Goal: Information Seeking & Learning: Find specific fact

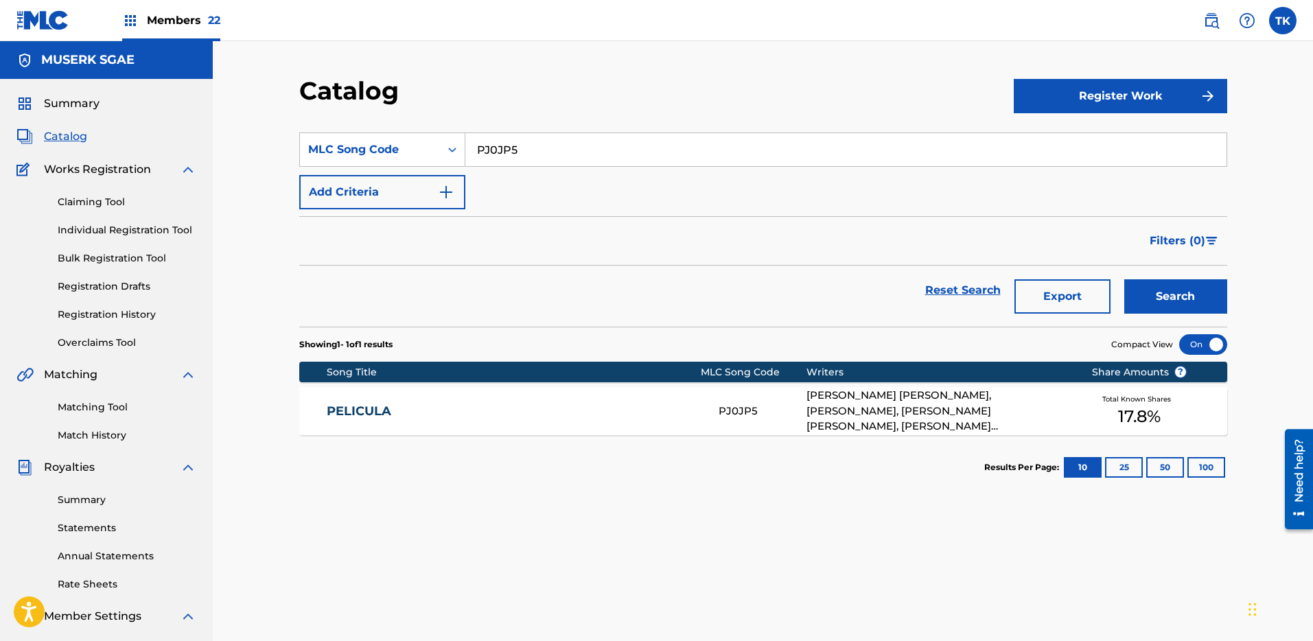
click at [1206, 22] on img at bounding box center [1211, 20] width 16 height 16
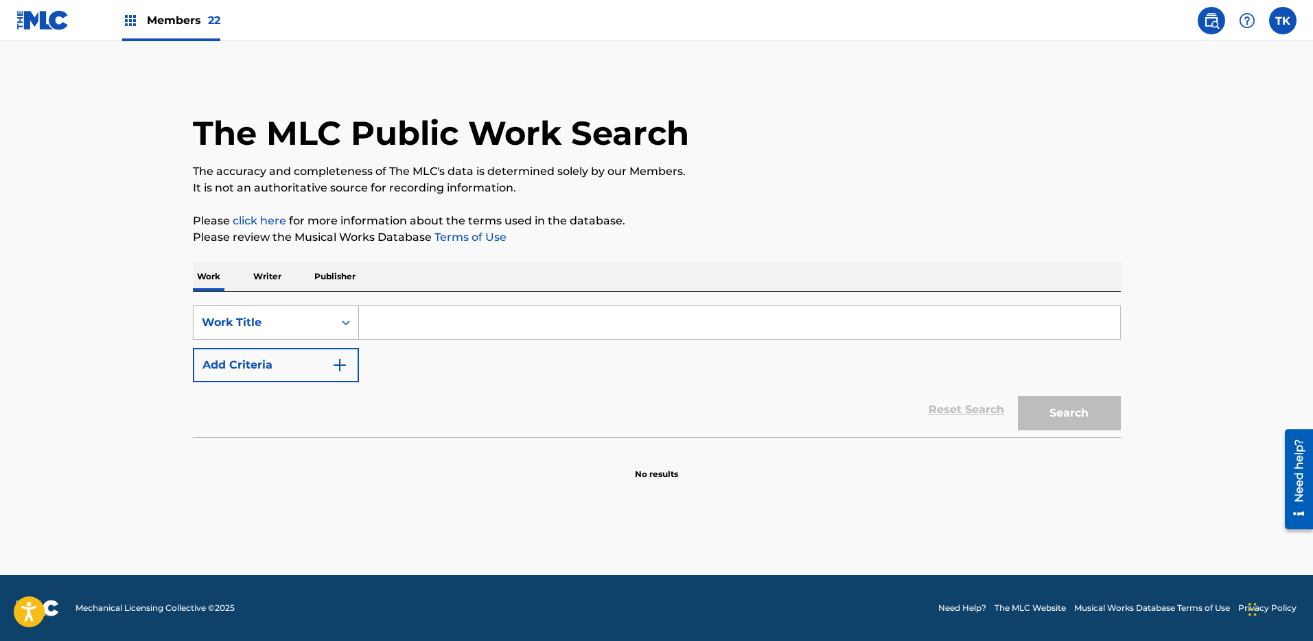
click at [296, 324] on div "Work Title" at bounding box center [264, 322] width 124 height 16
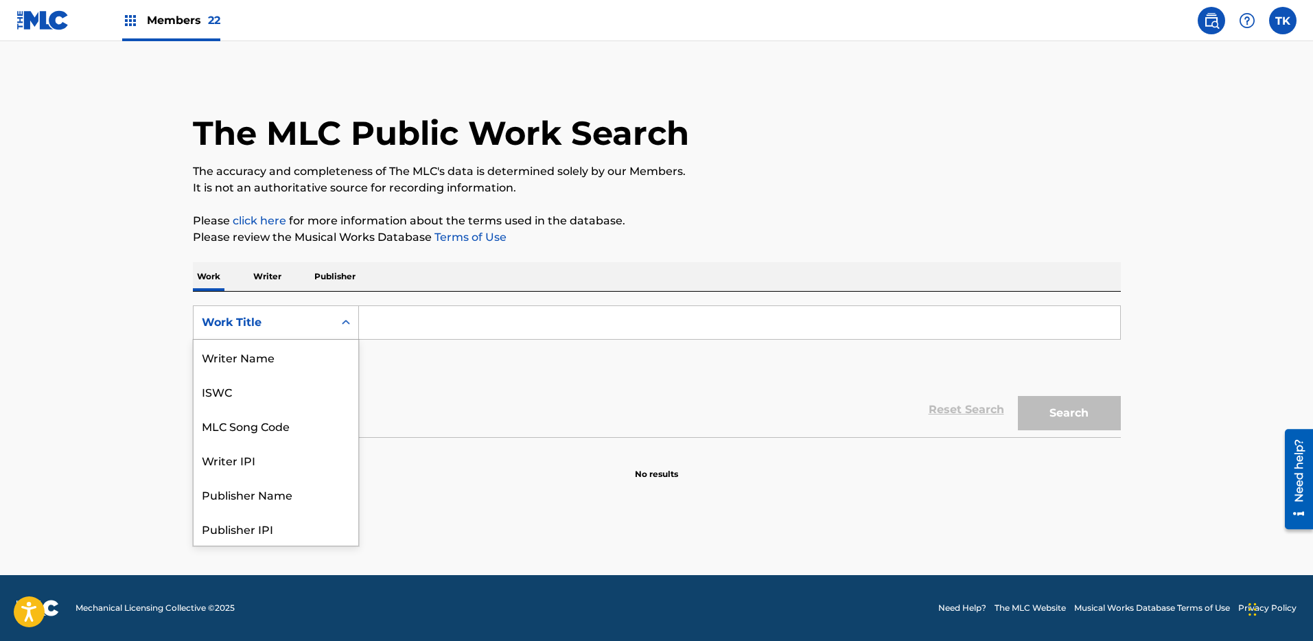
scroll to position [69, 0]
click at [294, 351] on div "MLC Song Code" at bounding box center [276, 357] width 165 height 34
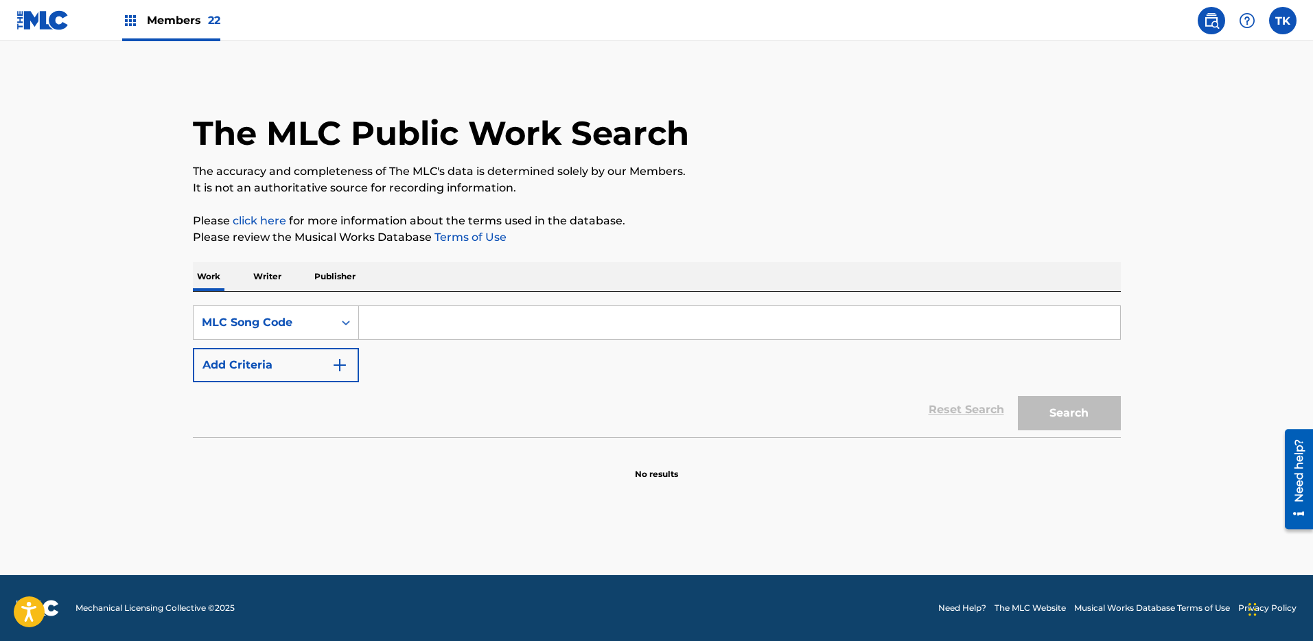
click at [457, 320] on input "Search Form" at bounding box center [739, 322] width 761 height 33
paste input "MB8382"
type input "MB8382"
click at [1060, 423] on button "Search" at bounding box center [1069, 413] width 103 height 34
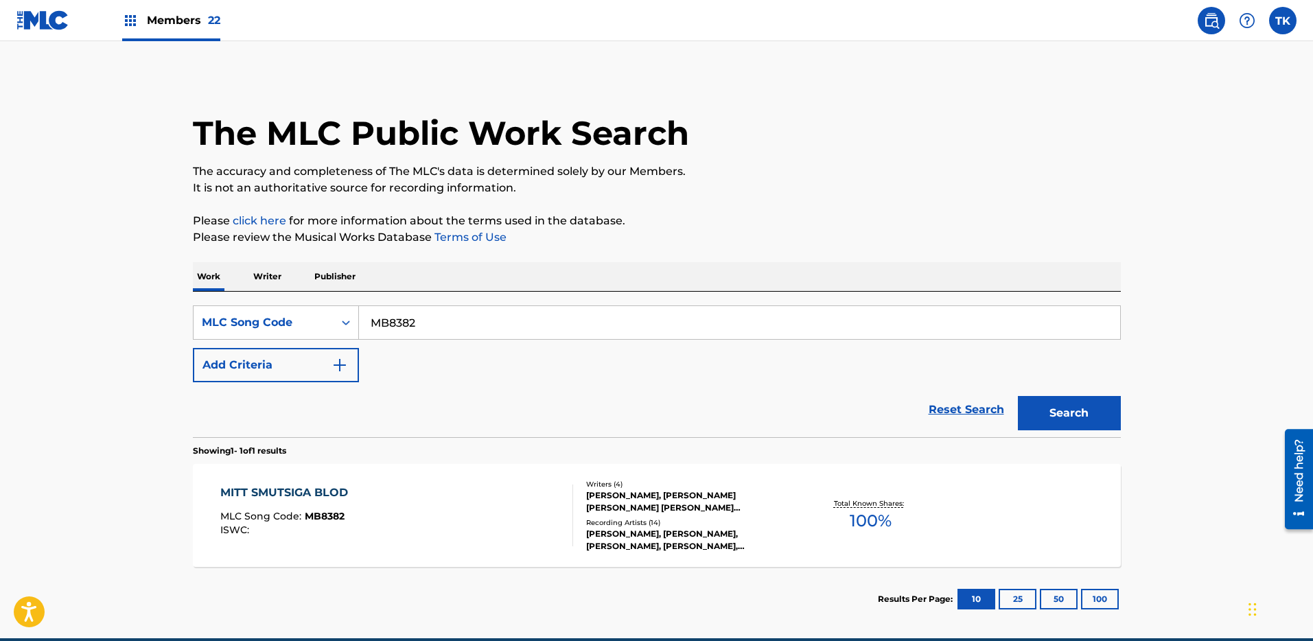
click at [652, 486] on div "Writers ( 4 )" at bounding box center [689, 484] width 207 height 10
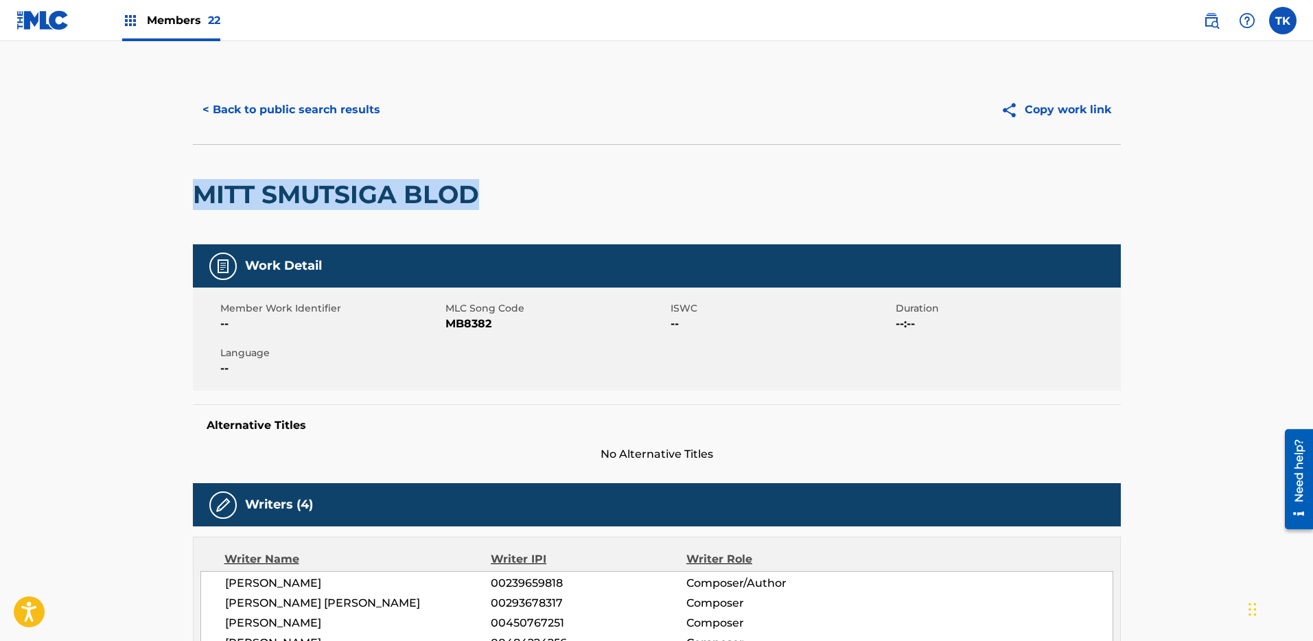
drag, startPoint x: 401, startPoint y: 183, endPoint x: 198, endPoint y: 187, distance: 203.2
click at [198, 187] on div "MITT SMUTSIGA BLOD" at bounding box center [657, 194] width 928 height 100
copy h2 "MITT SMUTSIGA BLOD"
click at [326, 100] on button "< Back to public search results" at bounding box center [291, 110] width 197 height 34
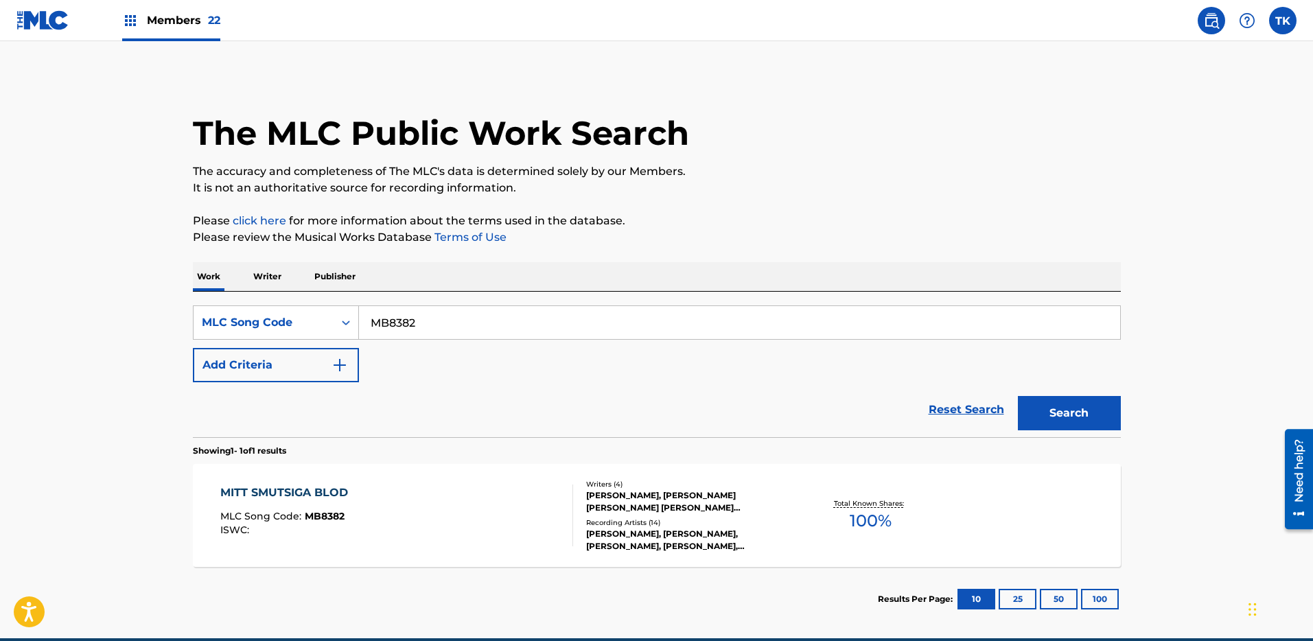
click at [484, 313] on input "MB8382" at bounding box center [739, 322] width 761 height 33
paste input "V0TVV"
type input "MV0TVV"
click at [1072, 411] on button "Search" at bounding box center [1069, 413] width 103 height 34
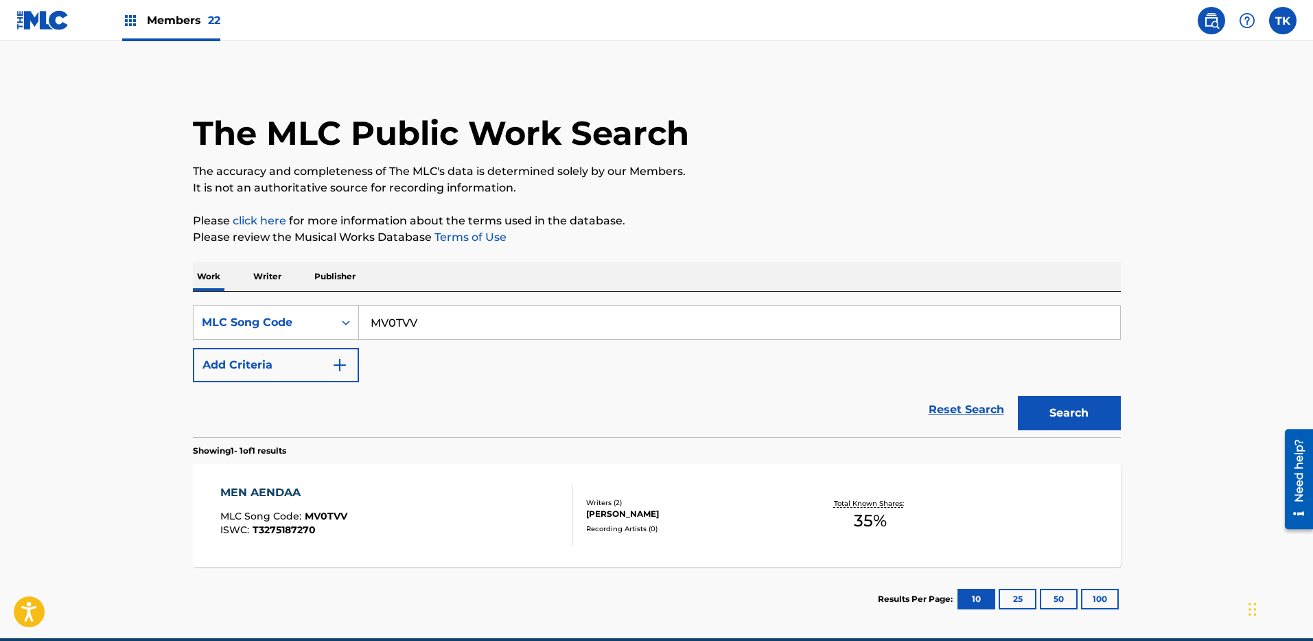
click at [587, 482] on div "MEN AENDAA MLC Song Code : MV0TVV ISWC : T3275187270 Writers ( 2 ) [PERSON_NAME…" at bounding box center [657, 515] width 928 height 103
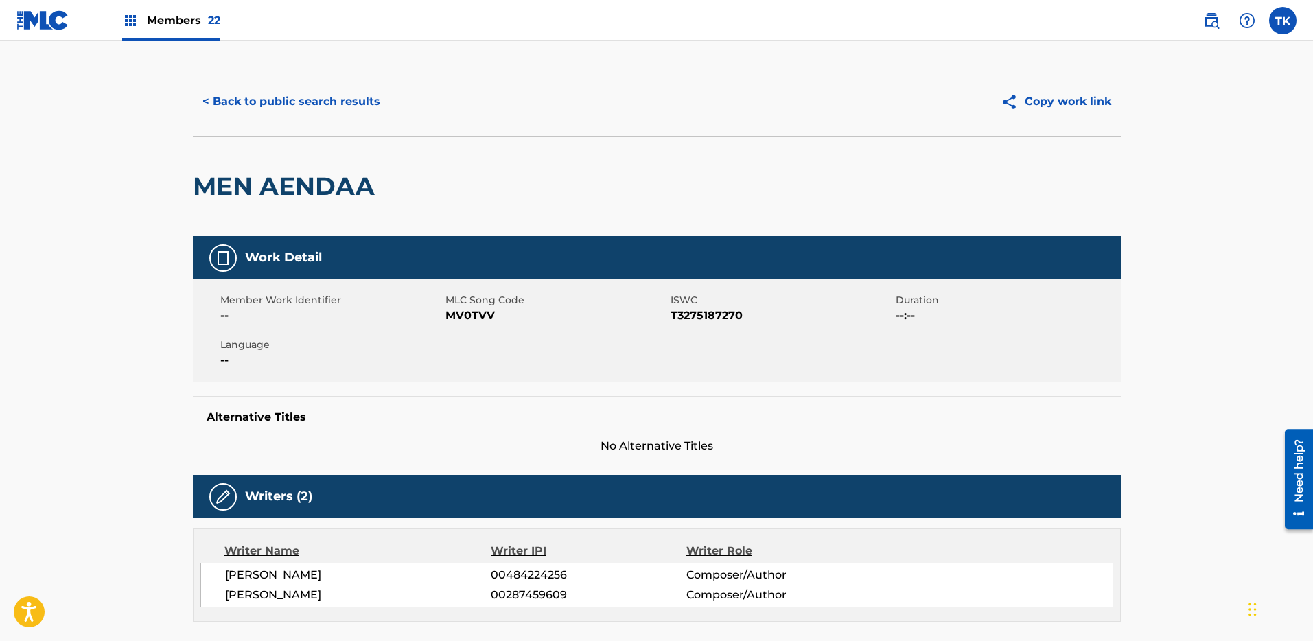
scroll to position [54, 0]
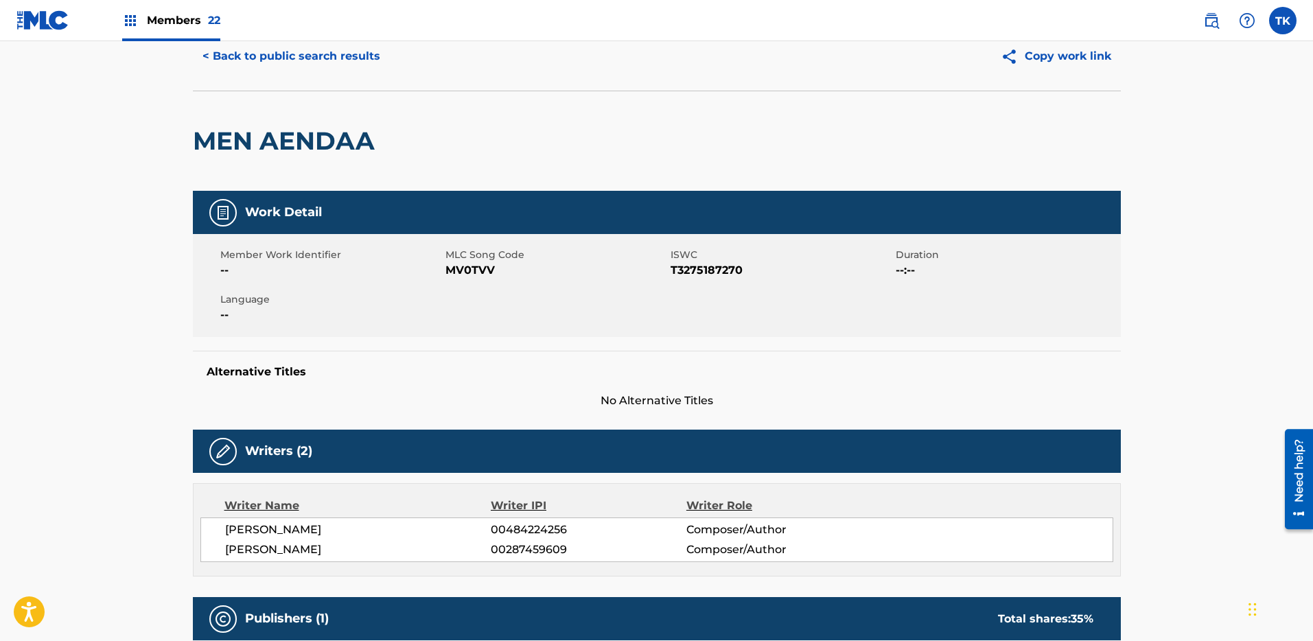
click at [703, 268] on span "T3275187270" at bounding box center [781, 270] width 222 height 16
copy span "T3275187270"
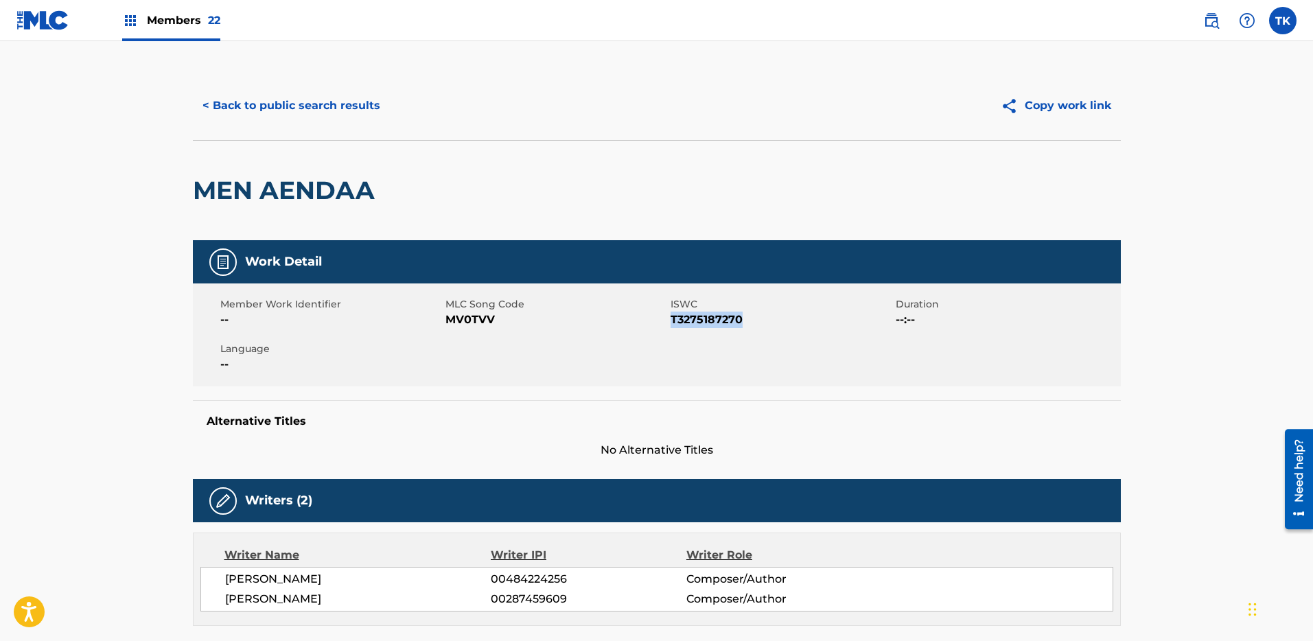
click at [327, 89] on button "< Back to public search results" at bounding box center [291, 106] width 197 height 34
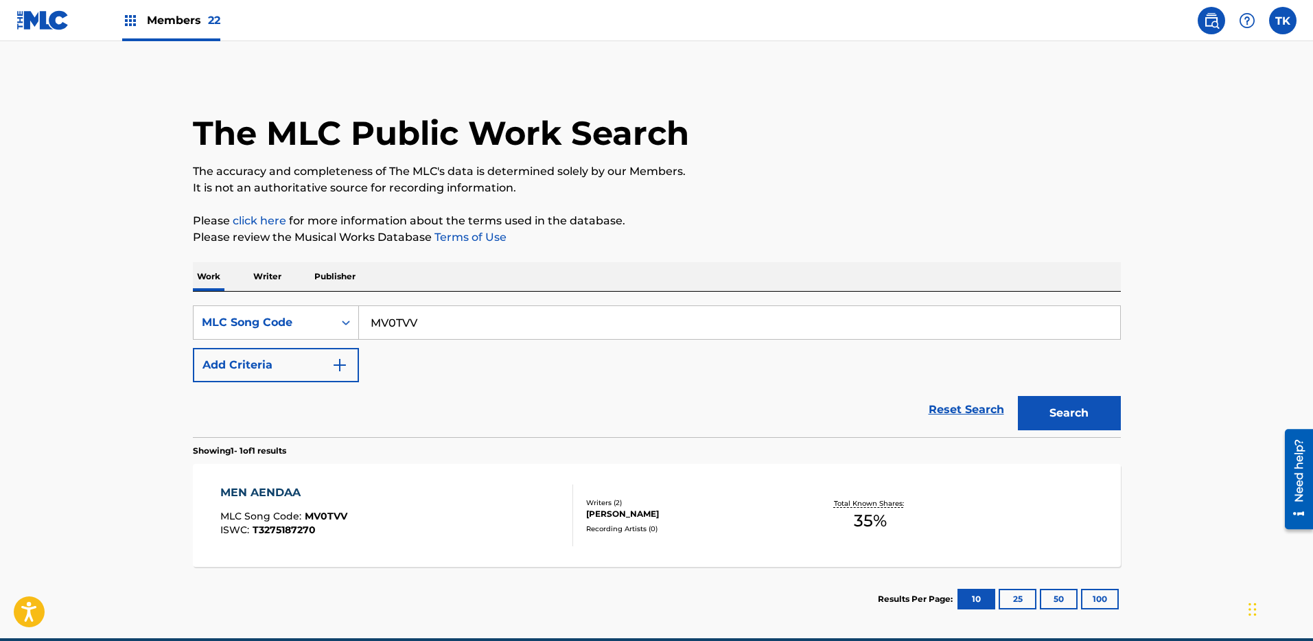
click at [482, 323] on input "MV0TVV" at bounding box center [739, 322] width 761 height 33
paste input "7N52BJ"
type input "7N52BJ"
click at [1023, 406] on button "Search" at bounding box center [1069, 413] width 103 height 34
click at [586, 484] on div "7,83 HZ MLC Song Code : 7N52BJ ISWC : T3275186073 Writers ( 1 ) [PERSON_NAME] R…" at bounding box center [657, 515] width 928 height 103
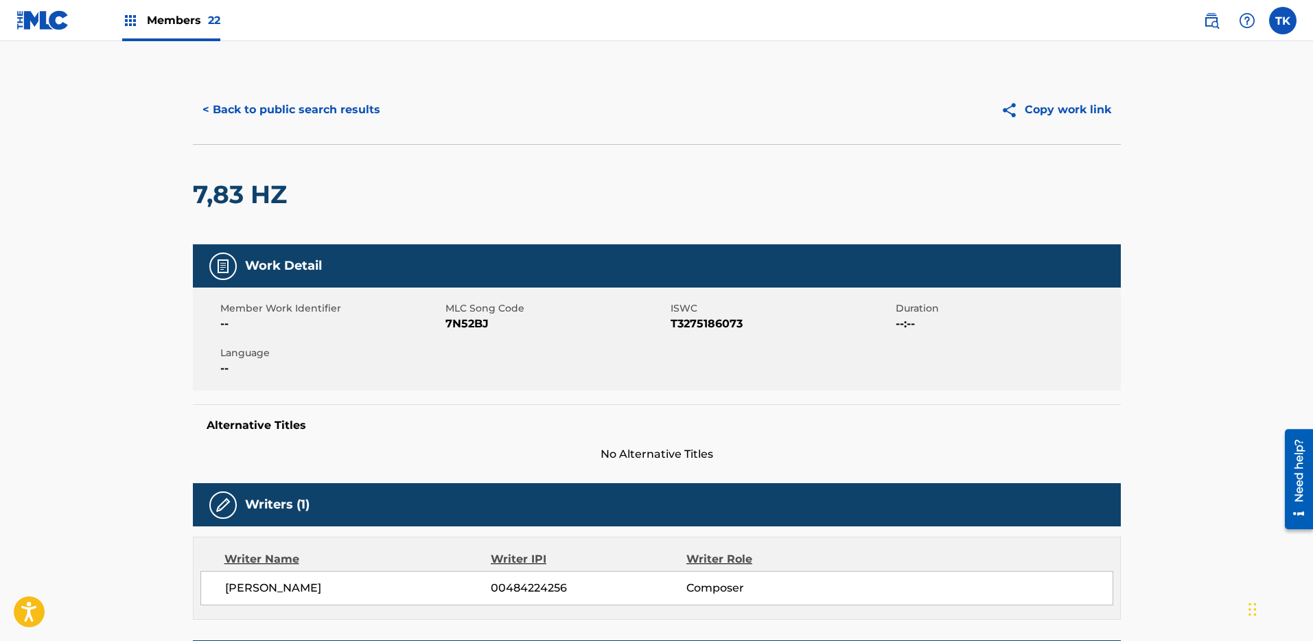
scroll to position [133, 0]
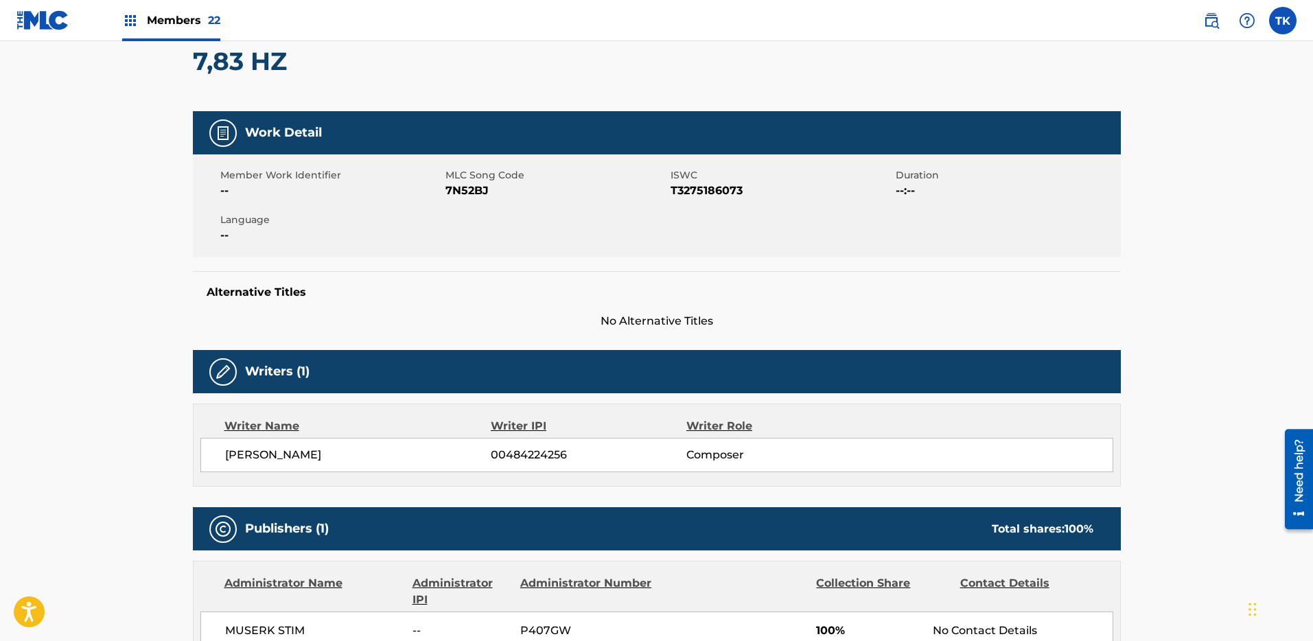
click at [715, 188] on span "T3275186073" at bounding box center [781, 191] width 222 height 16
copy span "T3275186073"
